Goal: Navigation & Orientation: Understand site structure

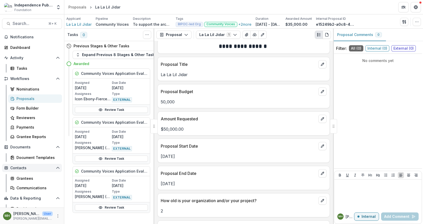
scroll to position [15, 0]
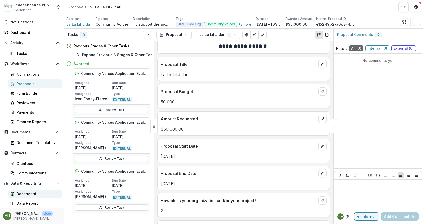
click at [31, 193] on div "Dashboard" at bounding box center [36, 193] width 41 height 5
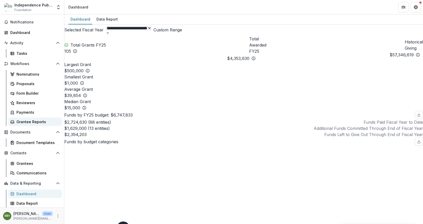
click at [30, 121] on div "Grantee Reports" at bounding box center [36, 121] width 41 height 5
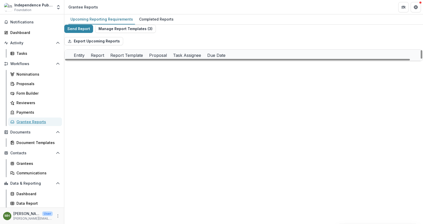
scroll to position [323, 0]
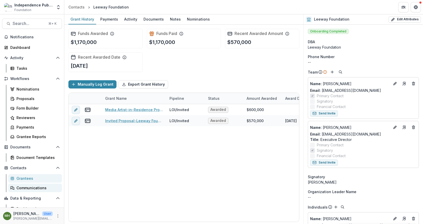
click at [38, 187] on div "Communications" at bounding box center [36, 187] width 41 height 5
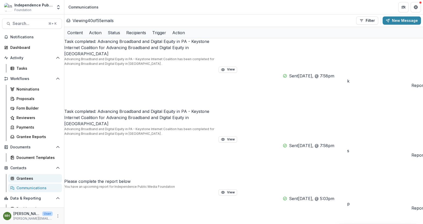
click at [36, 178] on div "Grantees" at bounding box center [36, 178] width 41 height 5
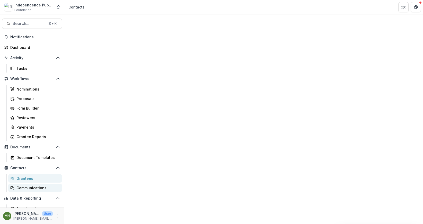
scroll to position [15, 0]
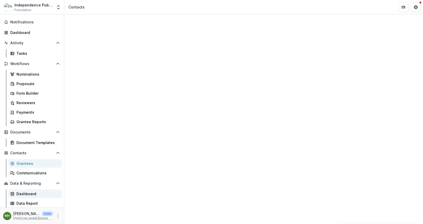
click at [29, 195] on div "Dashboard" at bounding box center [36, 193] width 41 height 5
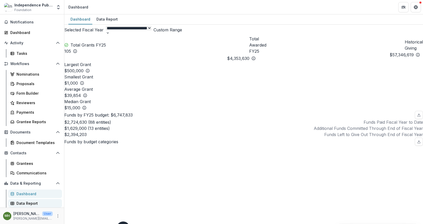
click at [31, 206] on div "Data Report" at bounding box center [36, 203] width 41 height 5
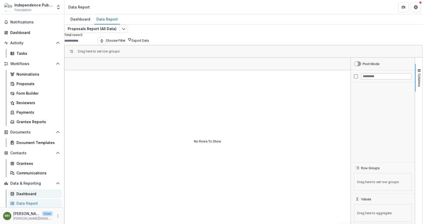
click at [32, 194] on div "Dashboard" at bounding box center [36, 193] width 41 height 5
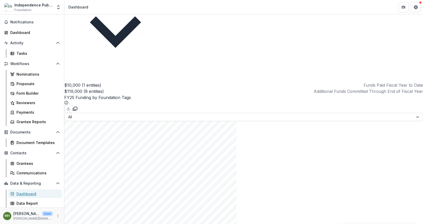
scroll to position [952, 0]
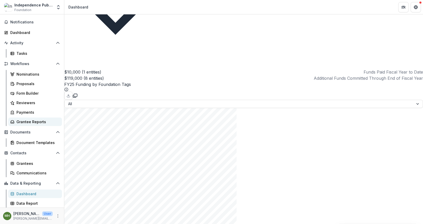
click at [33, 120] on div "Grantee Reports" at bounding box center [36, 121] width 41 height 5
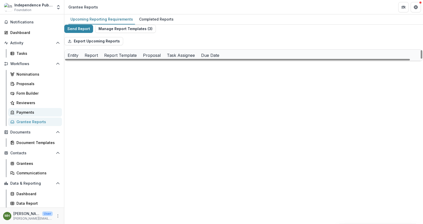
click at [24, 113] on div "Payments" at bounding box center [36, 112] width 41 height 5
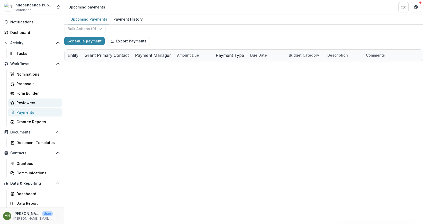
click at [27, 103] on div "Reviewers" at bounding box center [36, 102] width 41 height 5
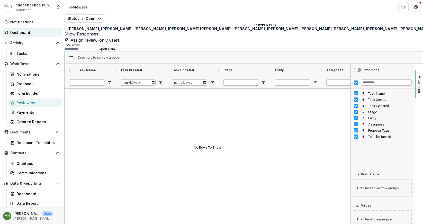
click at [21, 32] on div "Dashboard" at bounding box center [34, 32] width 48 height 5
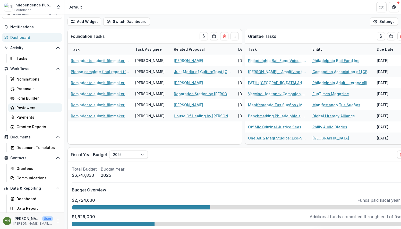
scroll to position [10, 0]
